Goal: Find specific page/section: Find specific page/section

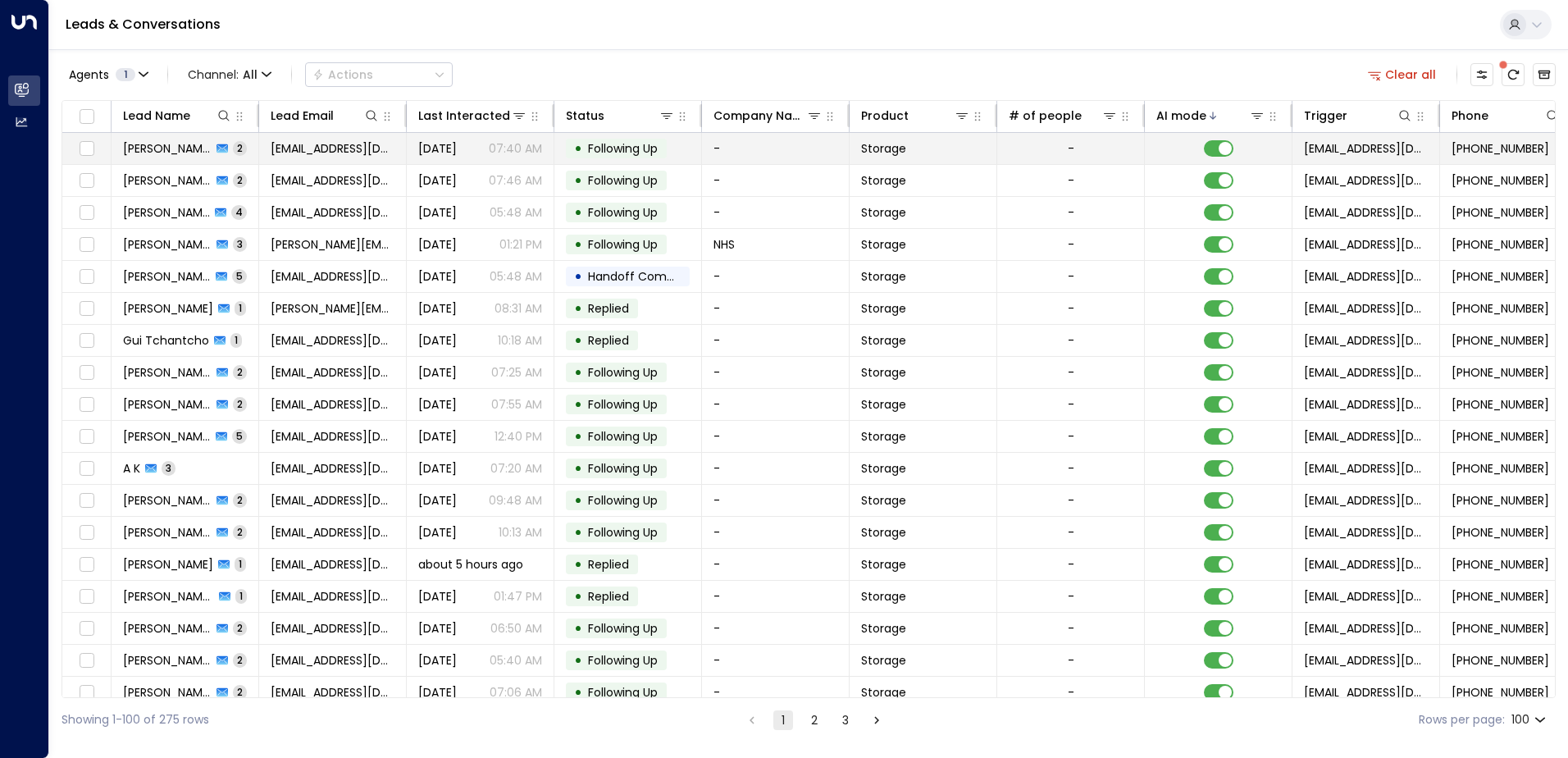
click at [241, 146] on td "Dukili Pekili 2" at bounding box center [184, 148] width 147 height 31
click at [234, 148] on td "Dukili Pekili 2" at bounding box center [184, 148] width 147 height 31
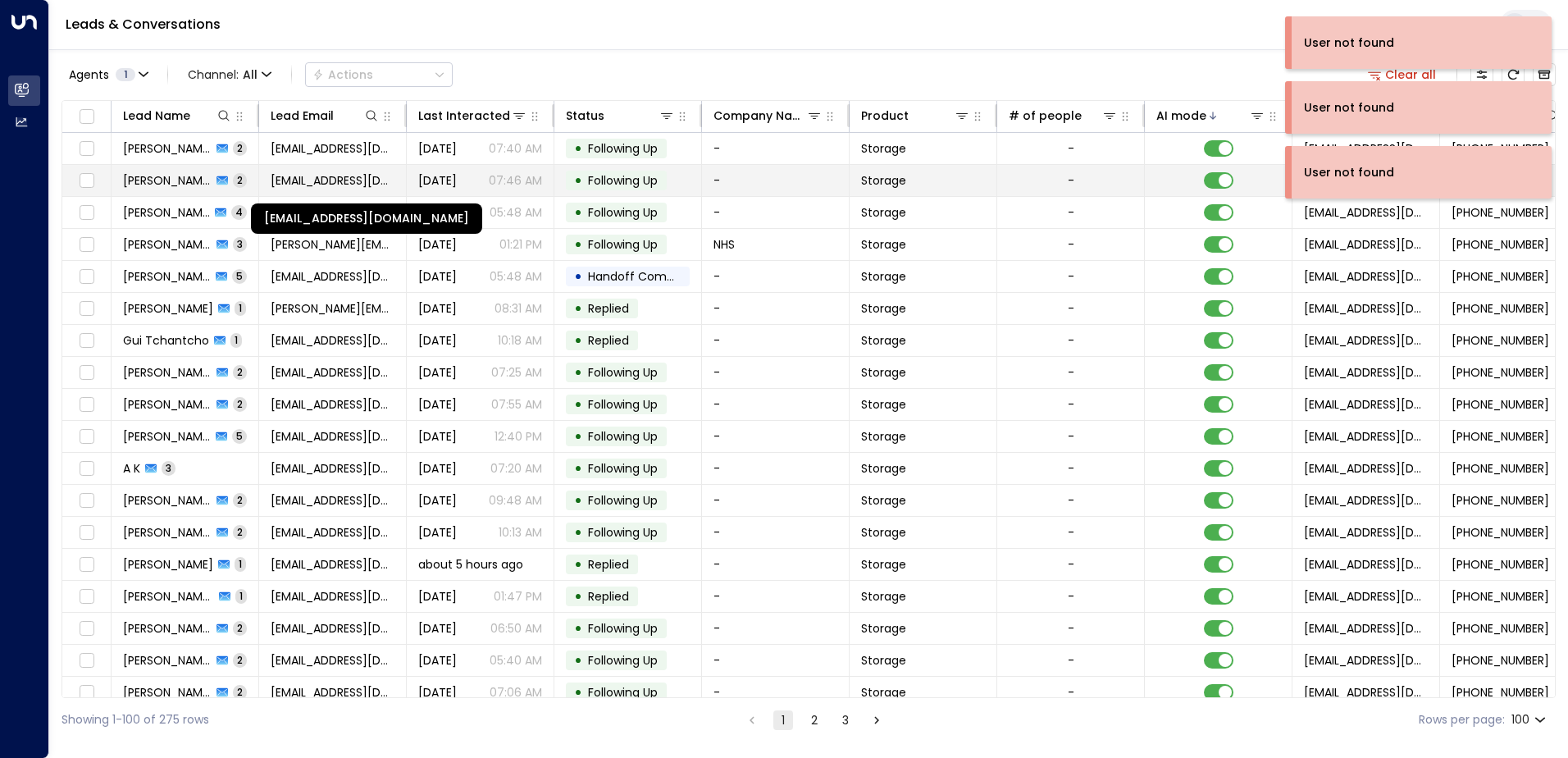
click at [317, 184] on span "kaseybath@icloud.com" at bounding box center [332, 180] width 124 height 16
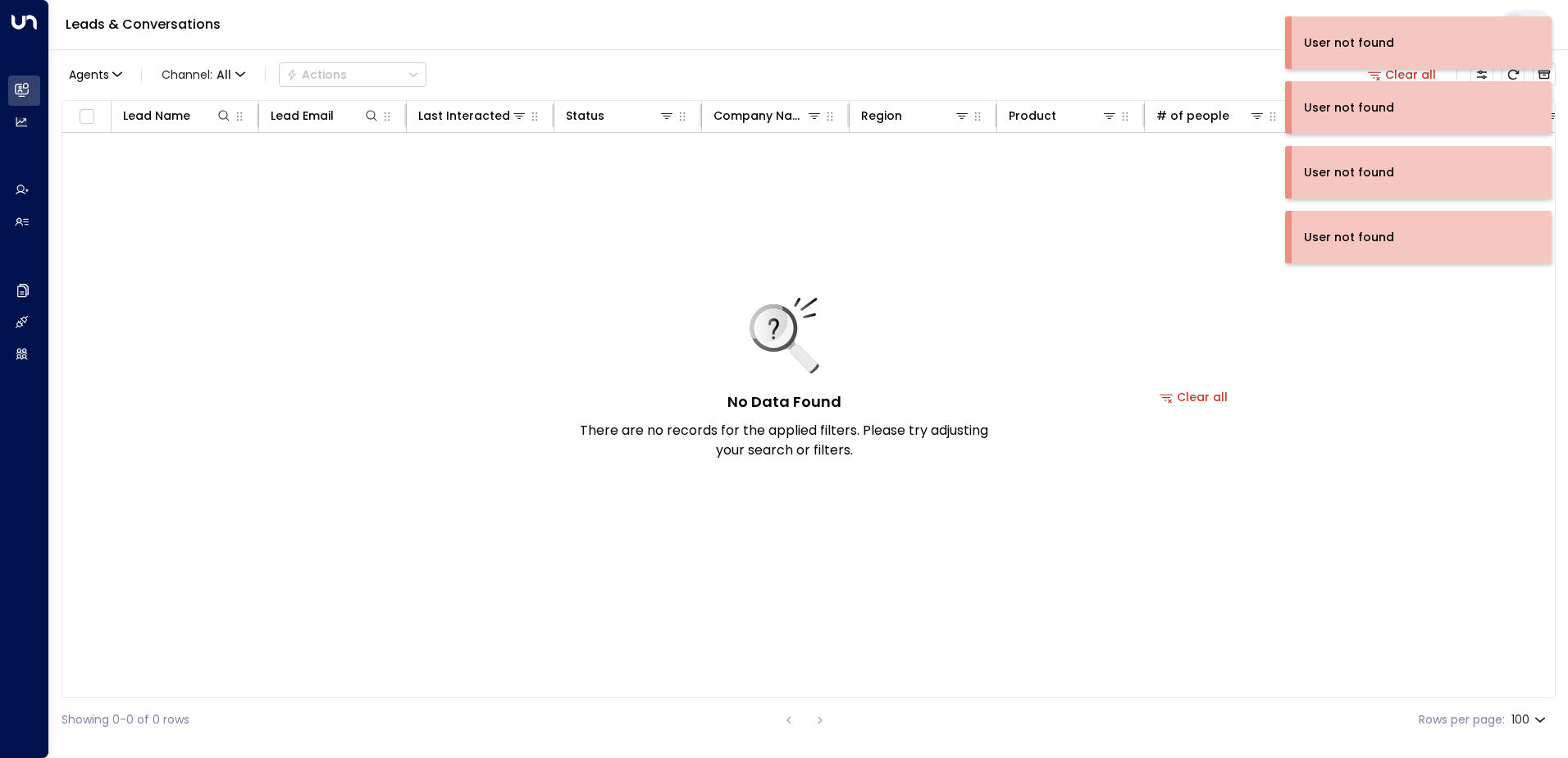
click at [998, 276] on div "No Data Found There are no records for the applied filters. Please try adjustin…" at bounding box center [1194, 397] width 2263 height 528
click at [1059, 346] on div "No Data Found There are no records for the applied filters. Please try adjustin…" at bounding box center [1194, 397] width 2263 height 528
click at [1032, 335] on div "No Data Found There are no records for the applied filters. Please try adjustin…" at bounding box center [1194, 397] width 2263 height 528
click at [1276, 382] on div "No Data Found There are no records for the applied filters. Please try adjustin…" at bounding box center [1194, 397] width 2263 height 528
click at [1280, 376] on div "No Data Found There are no records for the applied filters. Please try adjustin…" at bounding box center [1194, 397] width 2263 height 528
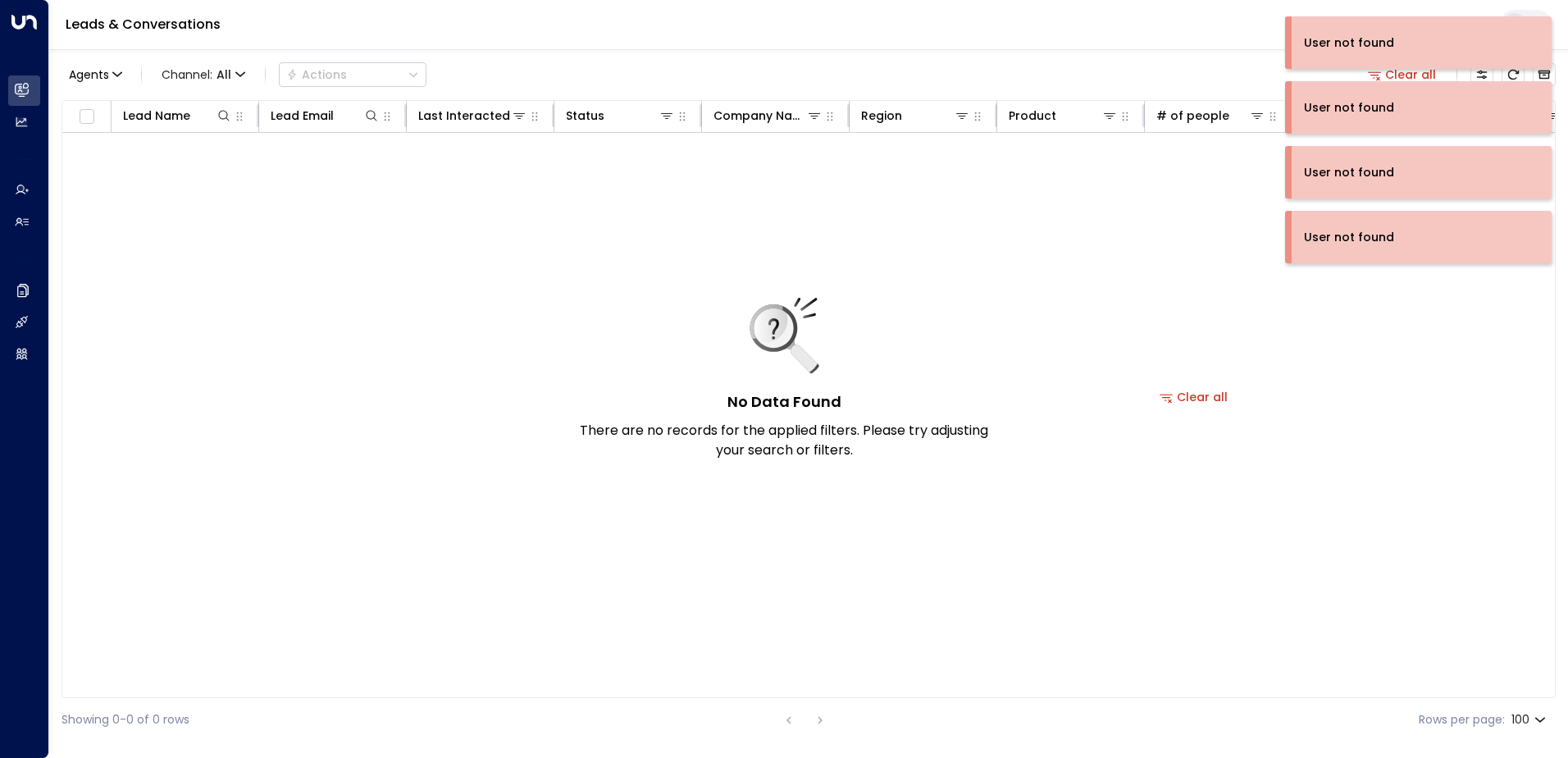
click at [1185, 271] on div "No Data Found There are no records for the applied filters. Please try adjustin…" at bounding box center [1194, 397] width 2263 height 528
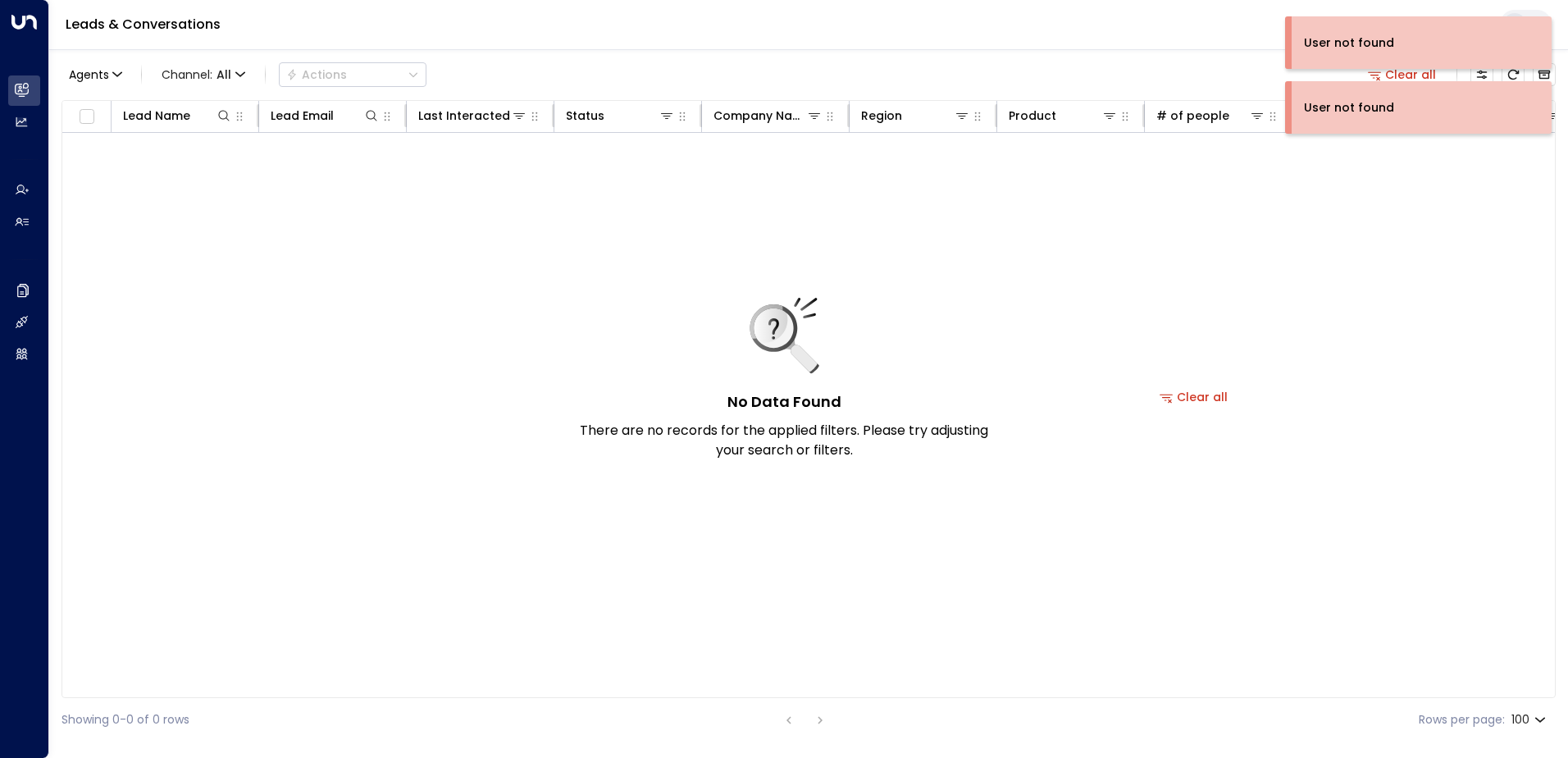
click at [1013, 265] on div "No Data Found There are no records for the applied filters. Please try adjustin…" at bounding box center [1194, 397] width 2263 height 528
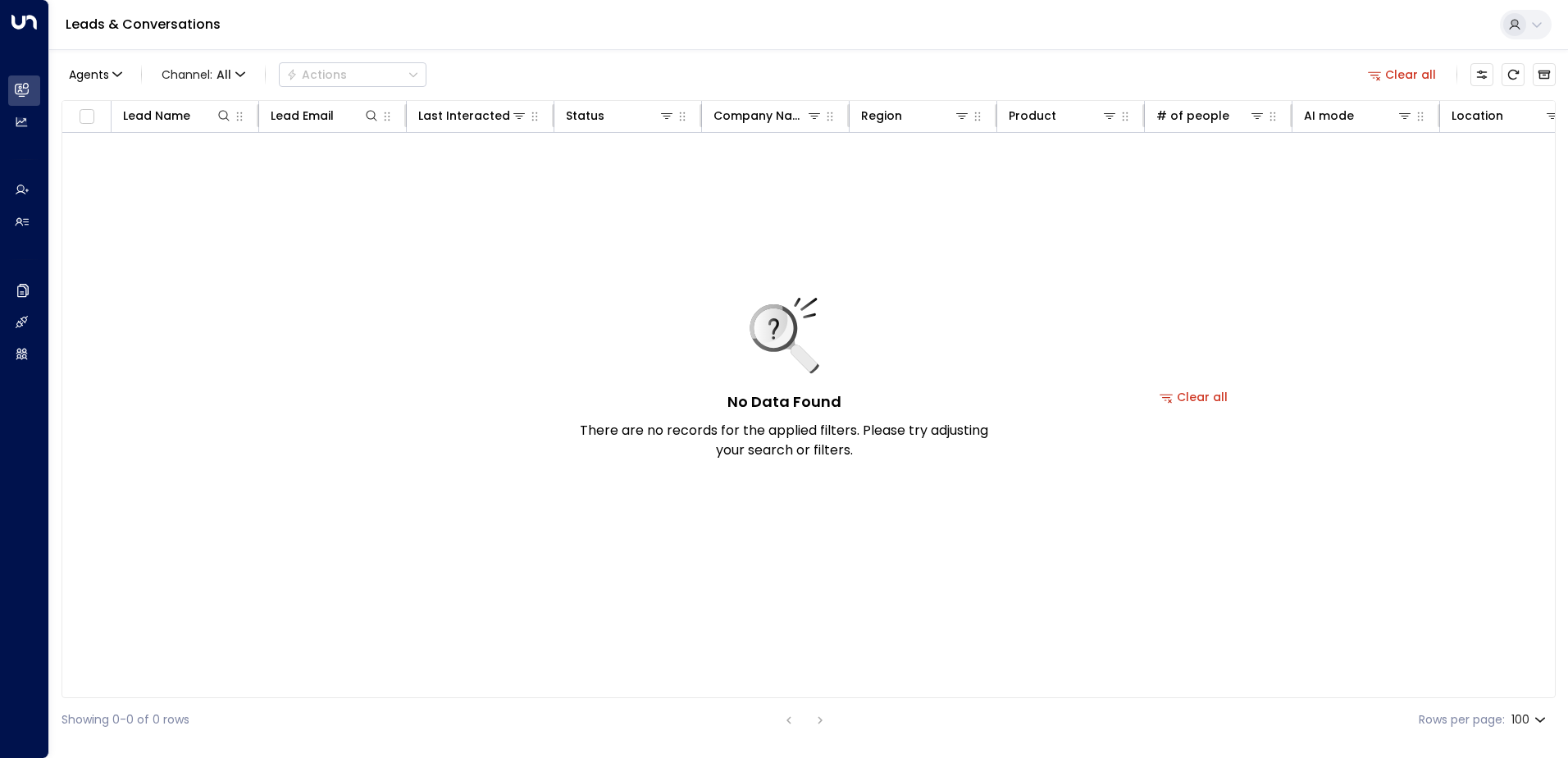
click at [1013, 263] on div "No Data Found There are no records for the applied filters. Please try adjustin…" at bounding box center [1194, 397] width 2263 height 528
click at [1385, 77] on button "Clear all" at bounding box center [1402, 74] width 82 height 23
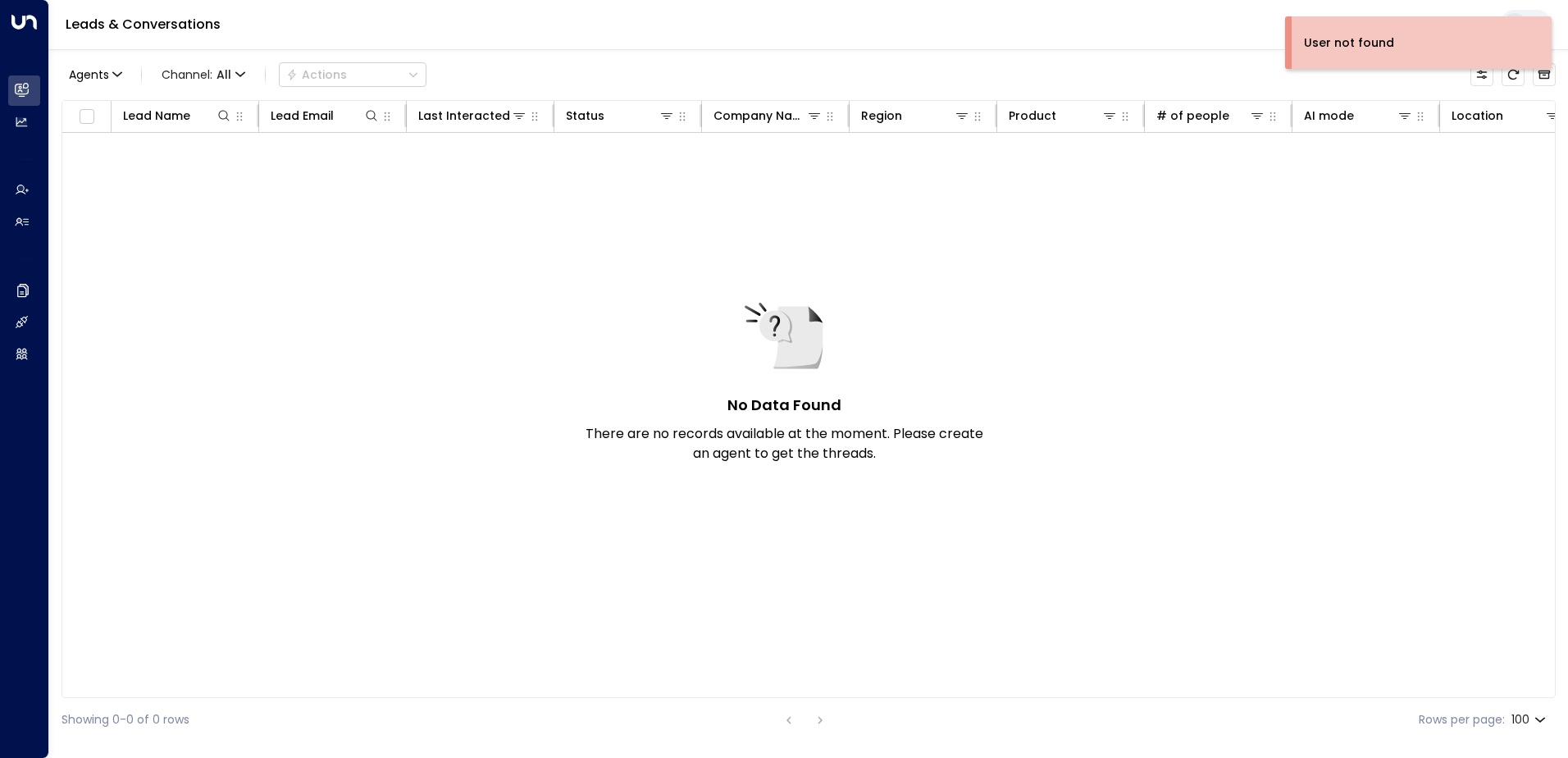
drag, startPoint x: 964, startPoint y: 698, endPoint x: 1052, endPoint y: 699, distance: 88.0
click at [1052, 699] on div "Showing 0-0 of 0 rows Rows per page: 100 ***" at bounding box center [808, 720] width 1494 height 43
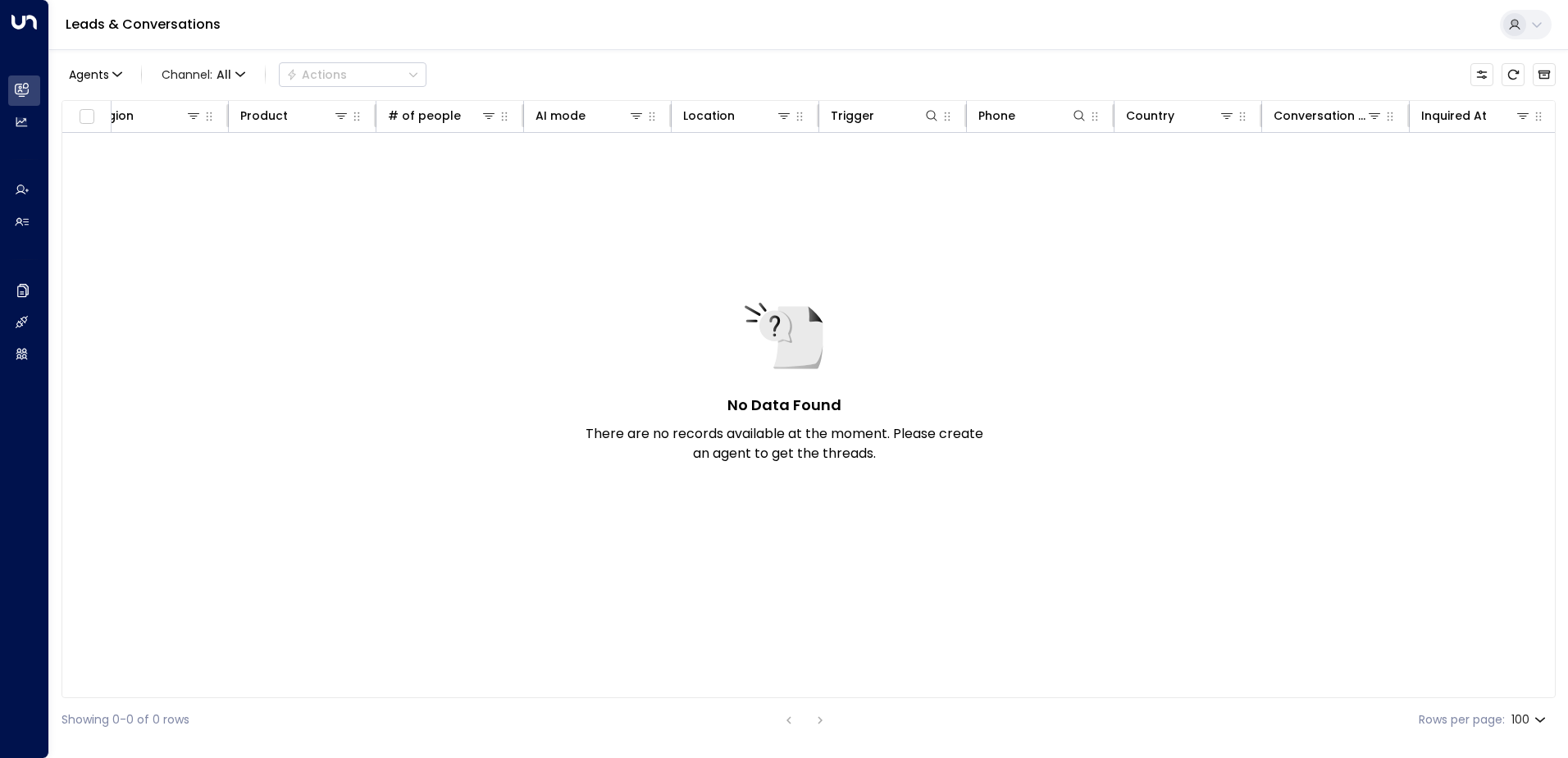
scroll to position [0, 772]
click at [785, 118] on icon at bounding box center [779, 116] width 14 height 14
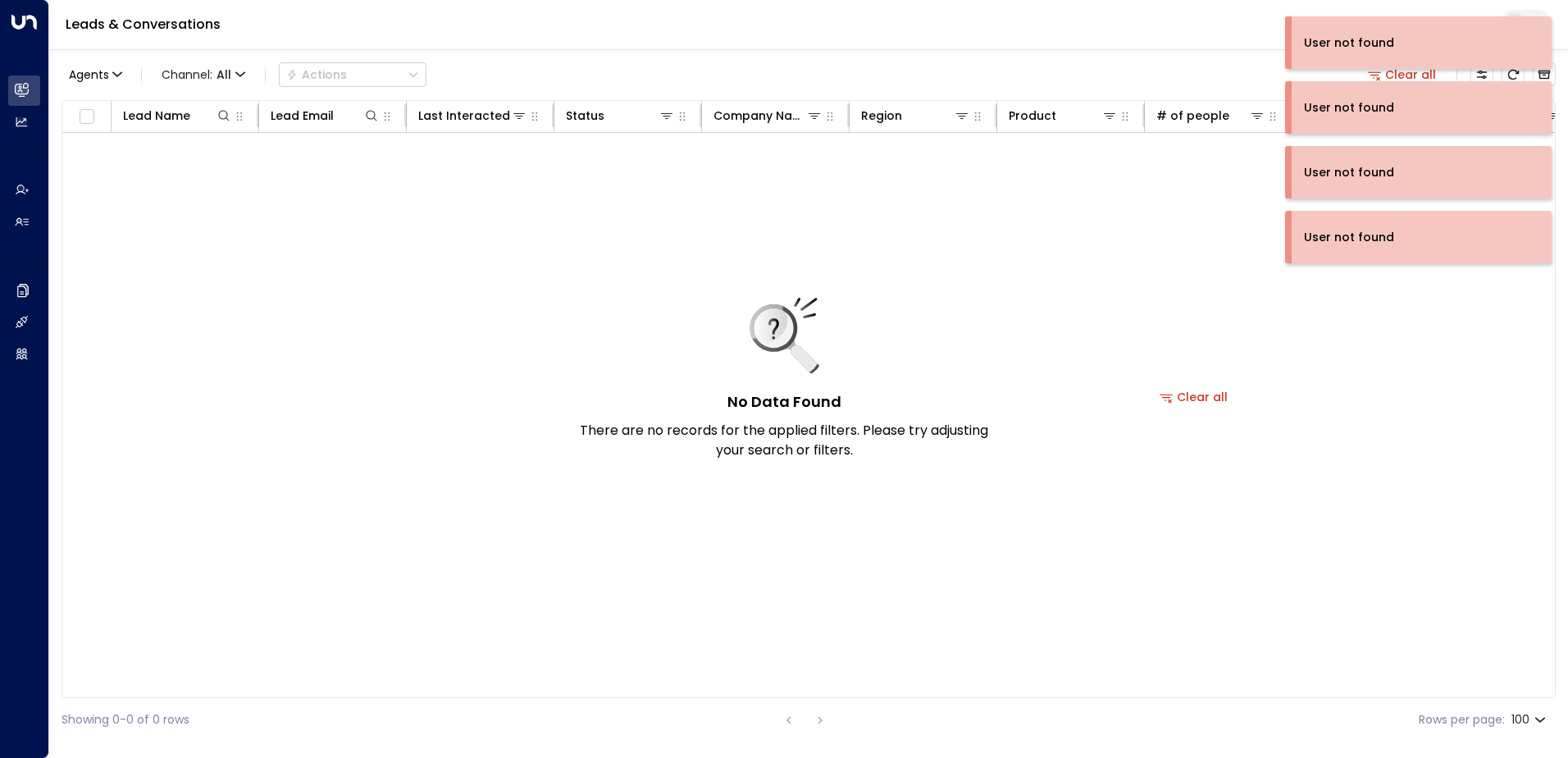
click at [1205, 222] on div "No Data Found There are no records for the applied filters. Please try adjustin…" at bounding box center [1194, 397] width 2263 height 528
click at [340, 406] on div "No Data Found There are no records for the applied filters. Please try adjustin…" at bounding box center [1194, 397] width 2263 height 528
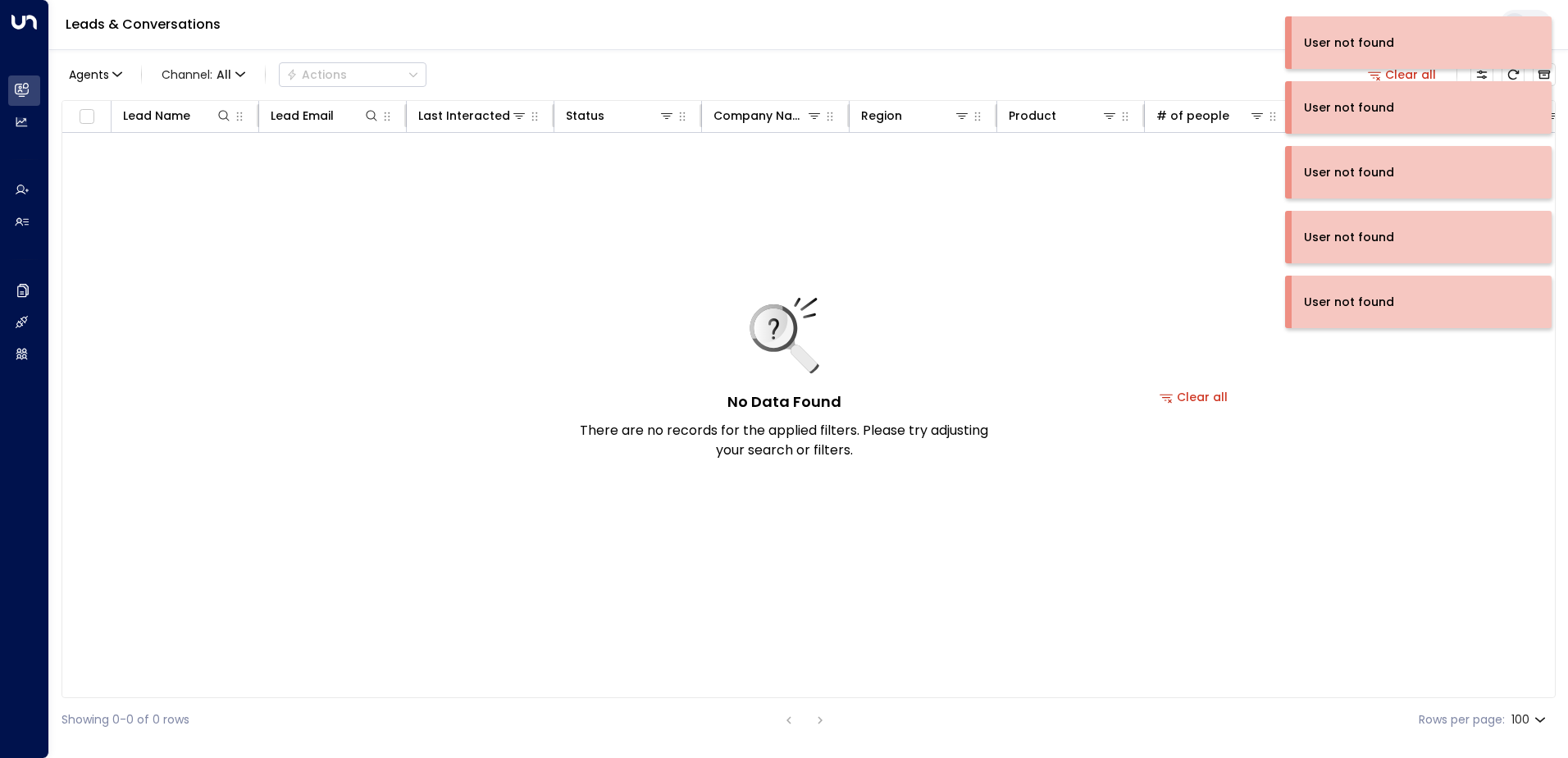
click at [1137, 249] on div "No Data Found There are no records for the applied filters. Please try adjustin…" at bounding box center [1194, 397] width 2263 height 528
click at [1156, 249] on div "No Data Found There are no records for the applied filters. Please try adjustin…" at bounding box center [1194, 397] width 2263 height 528
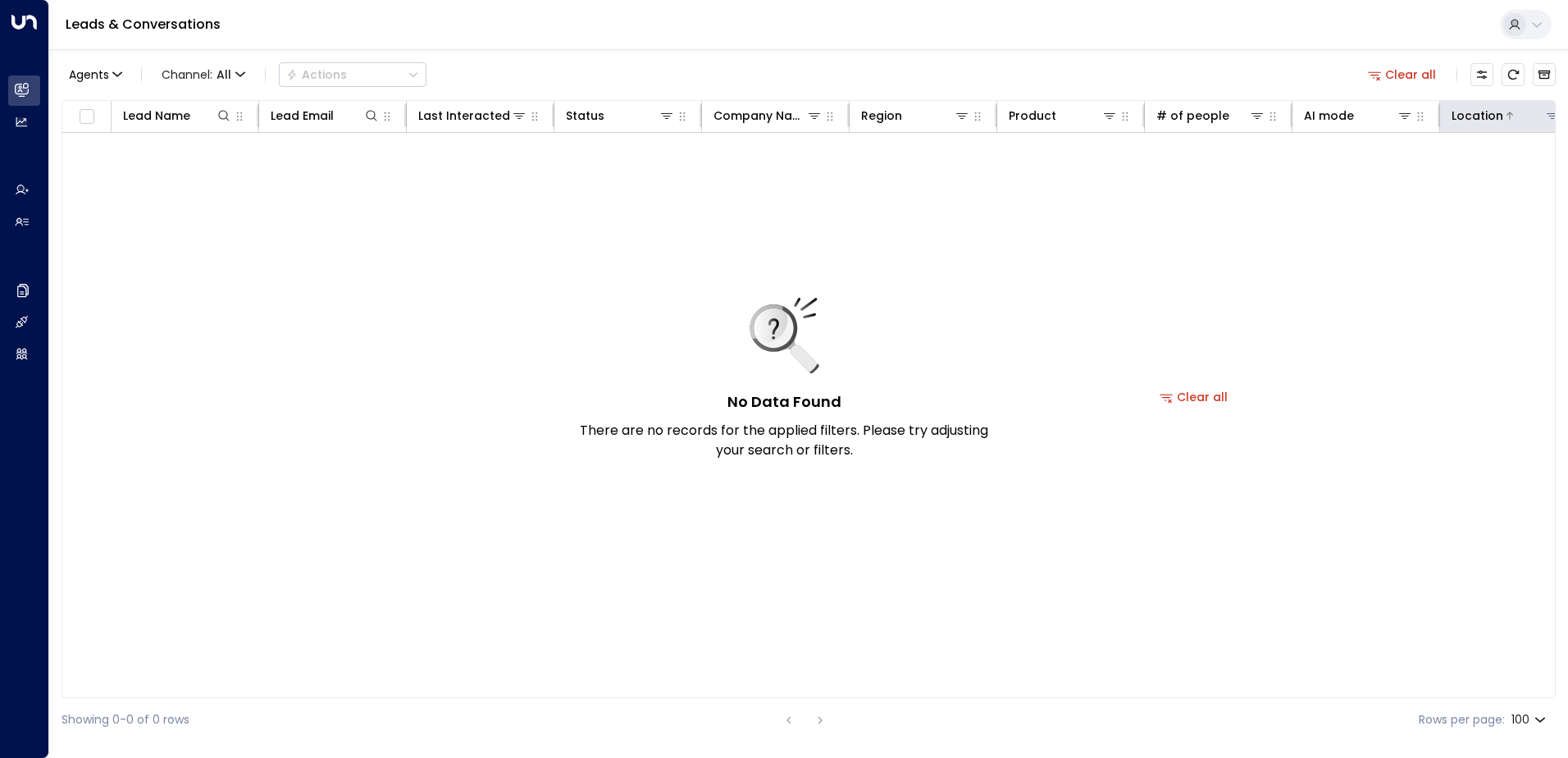
click at [1553, 117] on icon at bounding box center [1552, 116] width 12 height 5
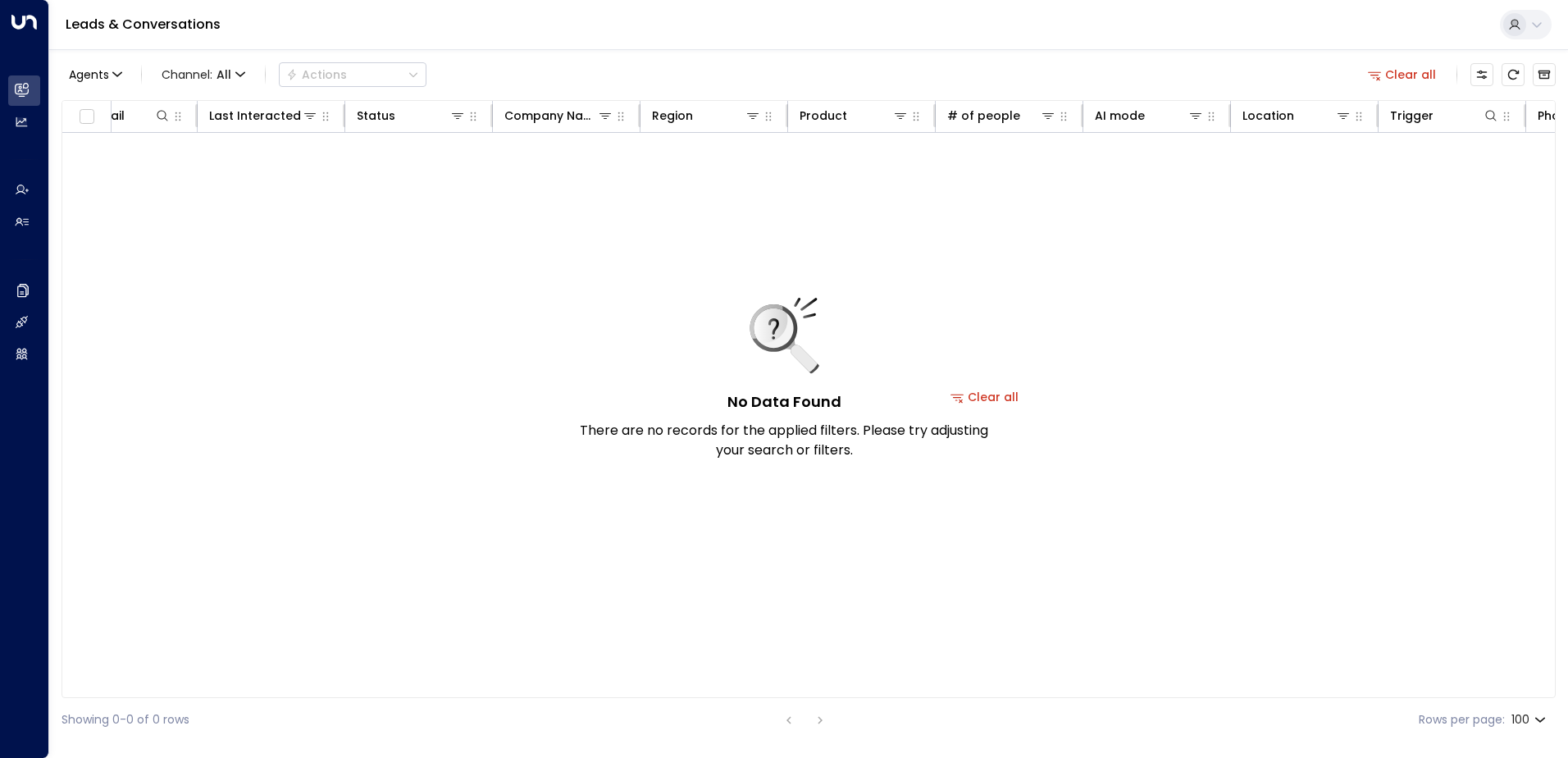
scroll to position [0, 268]
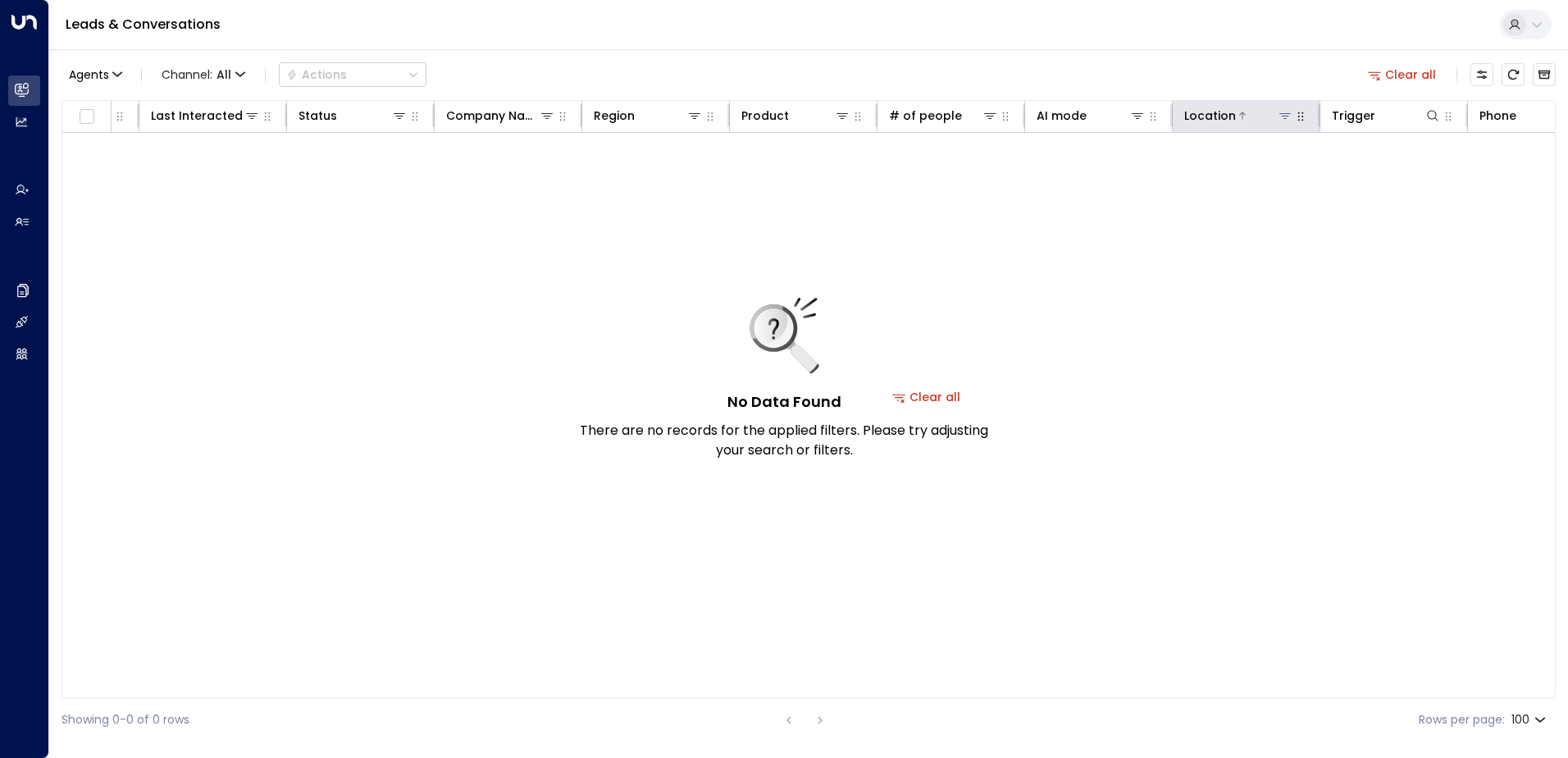
click at [1281, 118] on icon at bounding box center [1285, 116] width 14 height 14
click at [1282, 117] on icon at bounding box center [1285, 116] width 12 height 5
click at [1238, 154] on input "text" at bounding box center [1285, 150] width 230 height 31
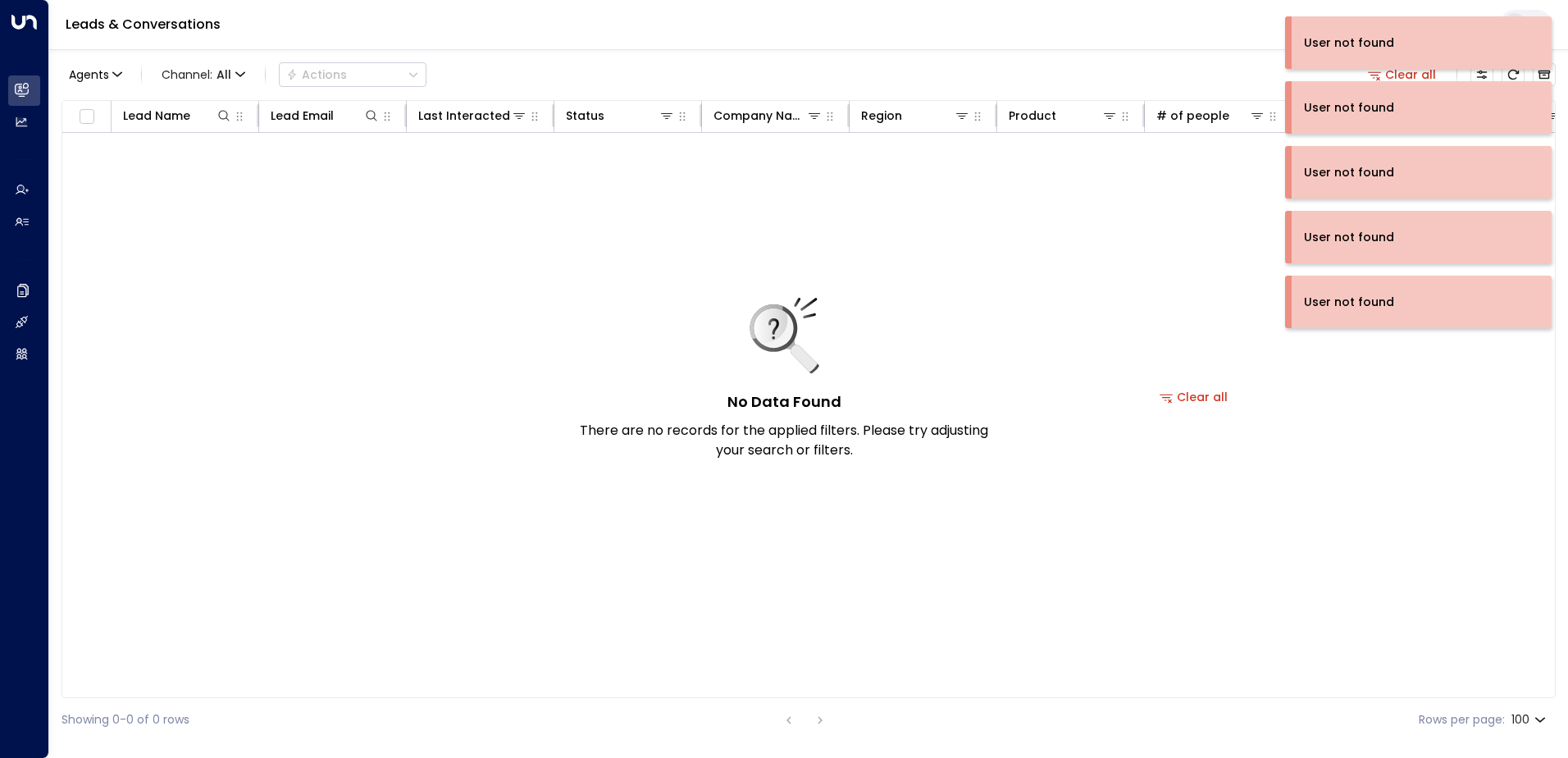
click at [1134, 50] on div "Agents Channel: All Actions Clear all Lead Name Lead Email Last Interacted Stat…" at bounding box center [808, 394] width 1494 height 692
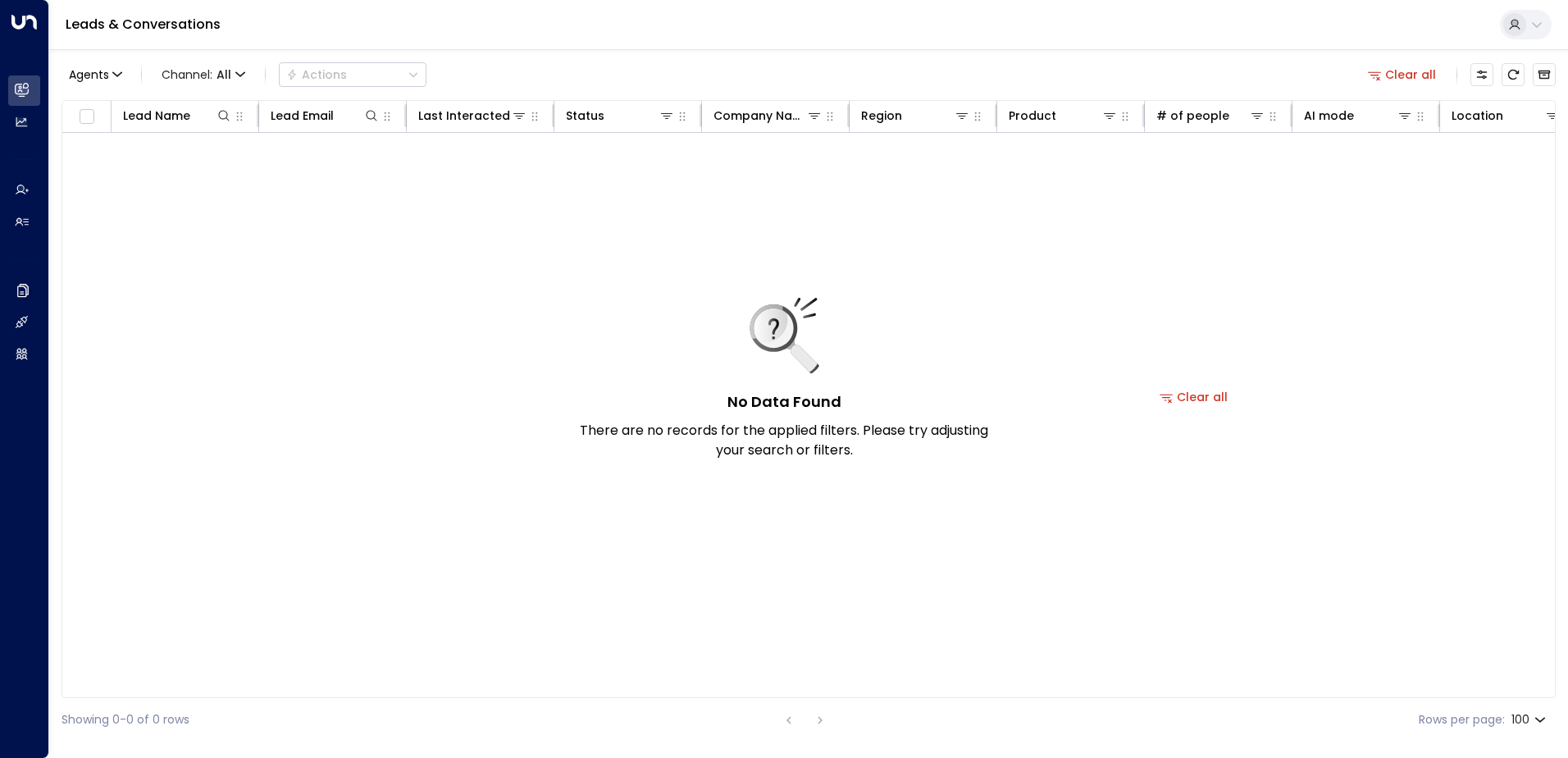
click at [1535, 28] on icon at bounding box center [1536, 24] width 14 height 14
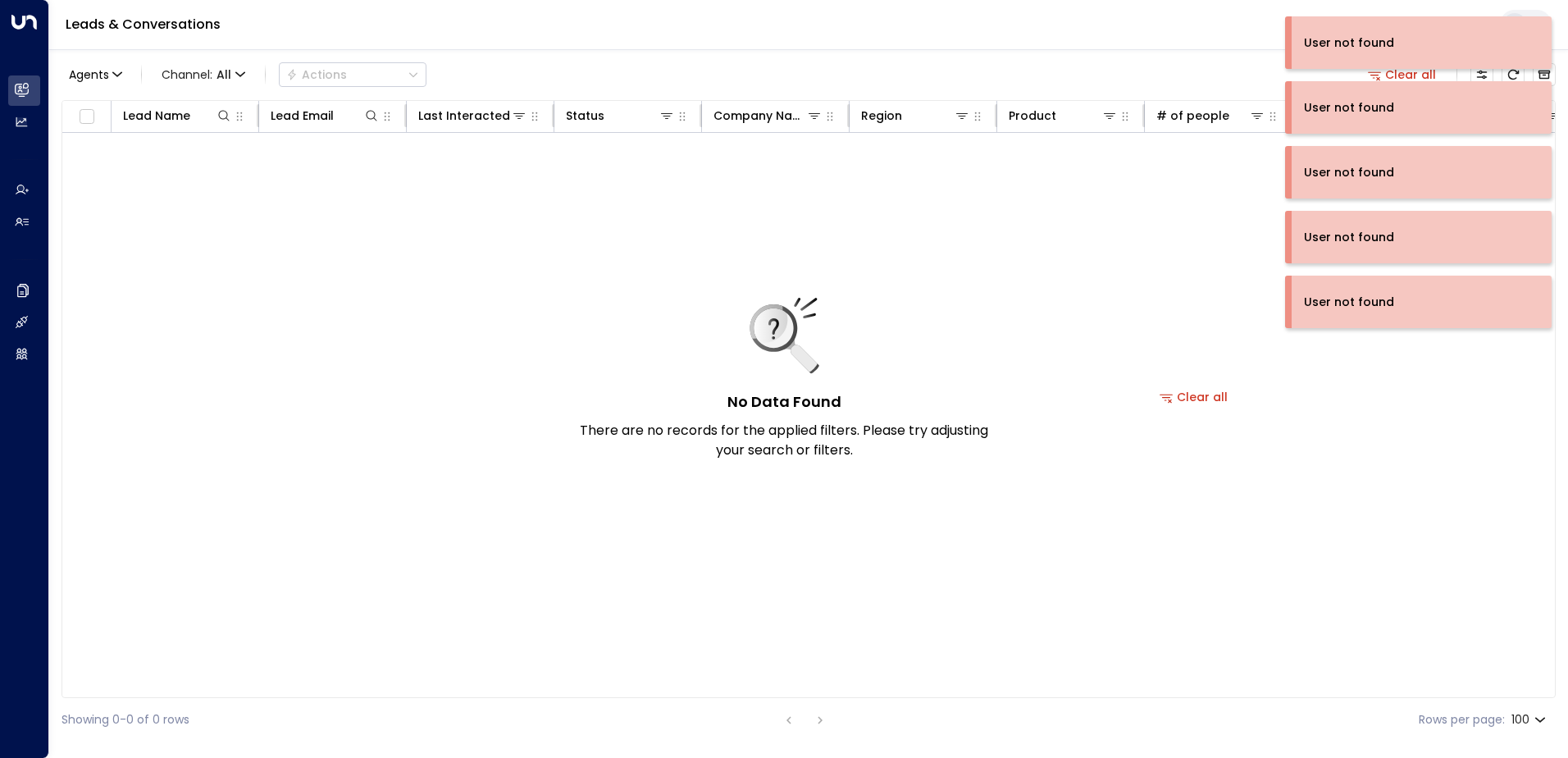
drag, startPoint x: 1185, startPoint y: 409, endPoint x: 1212, endPoint y: 376, distance: 42.6
click at [1185, 409] on div "No Data Found There are no records for the applied filters. Please try adjustin…" at bounding box center [1194, 397] width 2263 height 528
click at [1157, 289] on div "No Data Found There are no records for the applied filters. Please try adjustin…" at bounding box center [1194, 397] width 2263 height 528
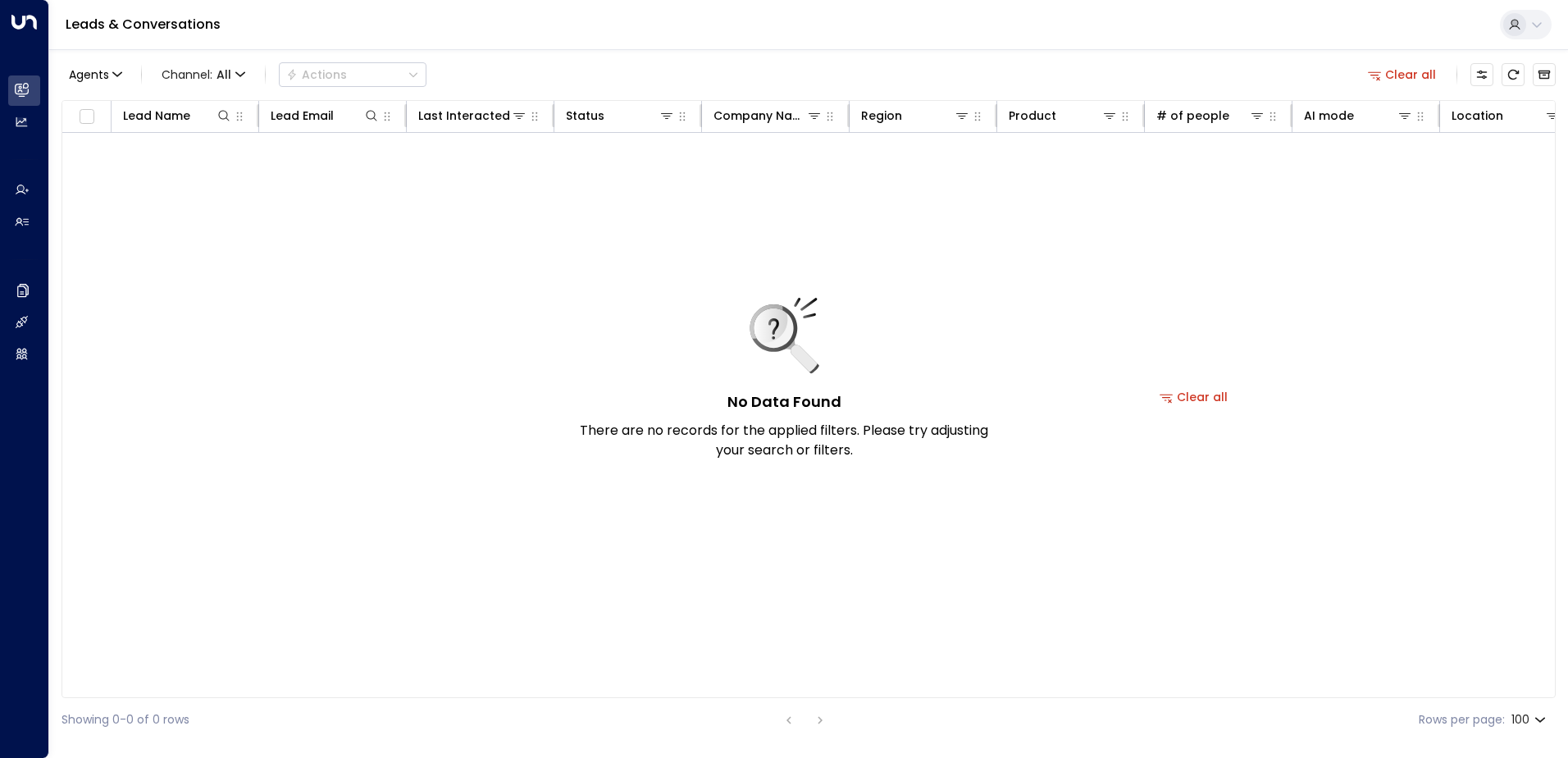
click at [1531, 23] on icon at bounding box center [1536, 24] width 14 height 14
click at [1365, 128] on span "View profile" at bounding box center [1342, 129] width 66 height 17
